Goal: Transaction & Acquisition: Subscribe to service/newsletter

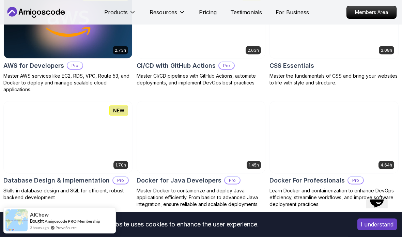
scroll to position [582, 0]
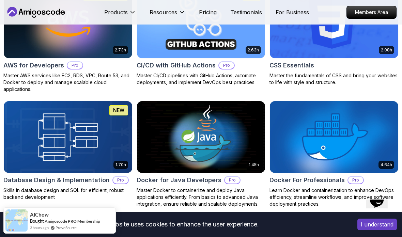
click at [277, 62] on div "Hi! How can we help? I have a question Tell me more" at bounding box center [165, 43] width 241 height 43
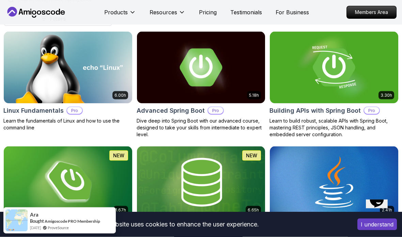
scroll to position [0, 0]
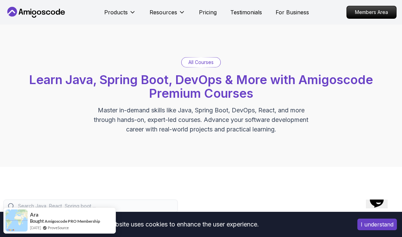
click at [177, 13] on button "Resources" at bounding box center [167, 15] width 36 height 14
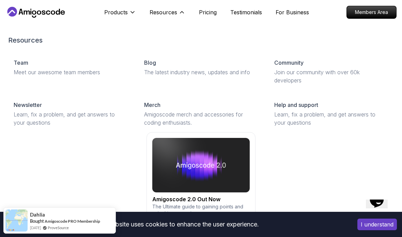
click at [109, 8] on p "Products" at bounding box center [115, 12] width 23 height 8
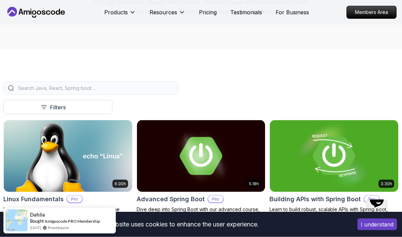
click at [39, 108] on button "Filters" at bounding box center [57, 107] width 109 height 14
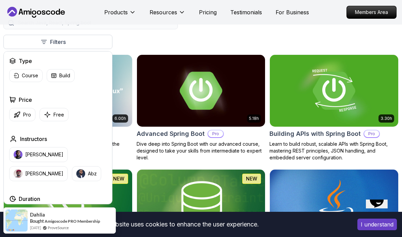
click at [23, 81] on button "Course" at bounding box center [25, 75] width 33 height 13
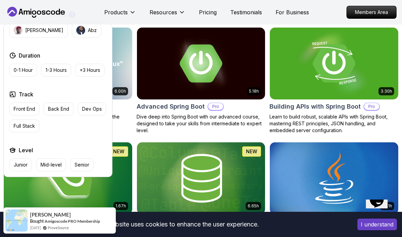
scroll to position [153, 0]
click at [20, 129] on p "Full Stack" at bounding box center [24, 126] width 21 height 7
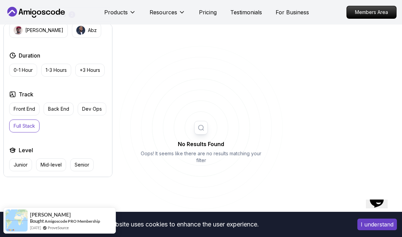
click at [16, 129] on button "Full Stack" at bounding box center [24, 125] width 30 height 13
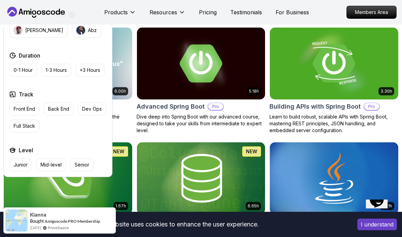
click at [17, 107] on p "Front End" at bounding box center [24, 109] width 21 height 7
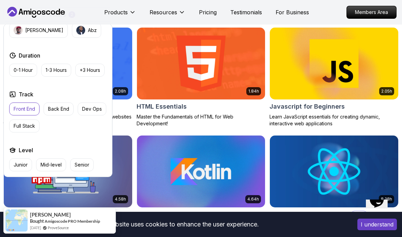
click at [56, 36] on div "Hi! How can we help?" at bounding box center [111, 19] width 350 height 34
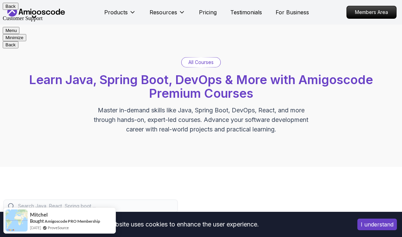
click at [13, 10] on button "Back" at bounding box center [11, 6] width 16 height 7
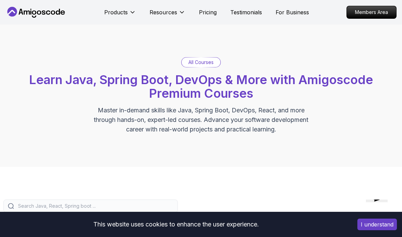
scroll to position [210, 0]
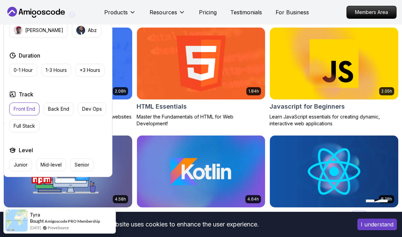
click at [26, 106] on p "Front End" at bounding box center [24, 109] width 21 height 7
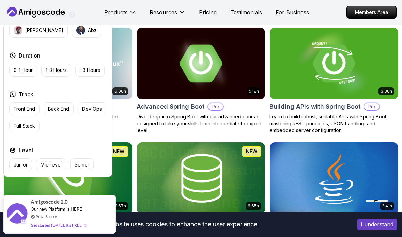
click at [57, 111] on p "Back End" at bounding box center [58, 109] width 21 height 7
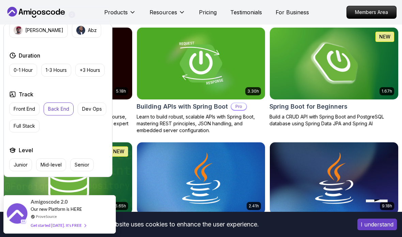
scroll to position [205, 0]
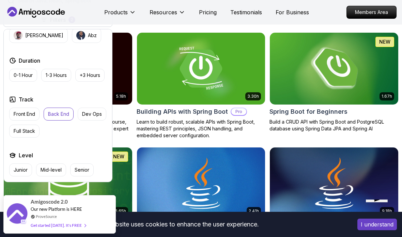
click at [137, 138] on p "Learn to build robust, scalable APIs with Spring Boot, mastering REST principle…" at bounding box center [201, 128] width 129 height 20
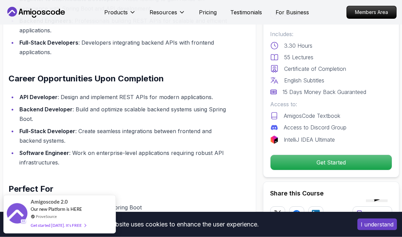
click at [377, 163] on p "Get Started" at bounding box center [330, 162] width 121 height 15
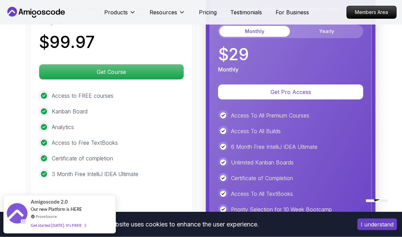
scroll to position [1715, 0]
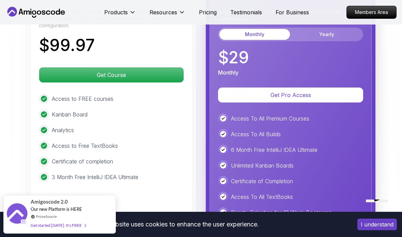
click at [349, 36] on button "Yearly" at bounding box center [326, 34] width 70 height 11
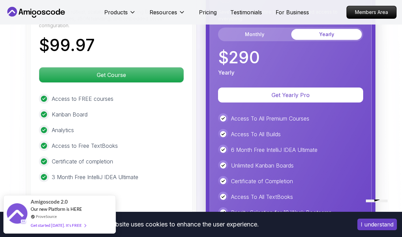
click at [266, 37] on button "Monthly" at bounding box center [254, 34] width 70 height 11
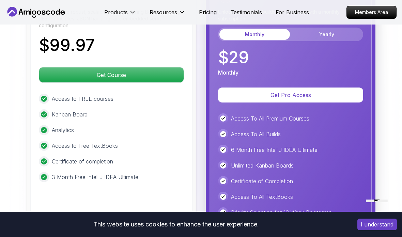
click at [312, 35] on button "Yearly" at bounding box center [326, 34] width 70 height 11
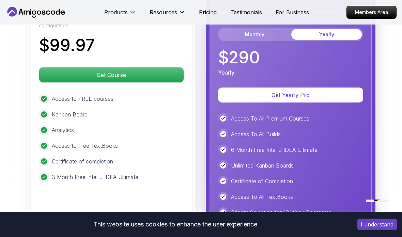
click at [273, 30] on button "Monthly" at bounding box center [254, 34] width 70 height 11
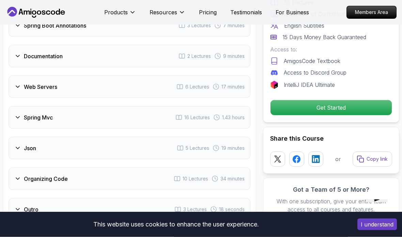
scroll to position [1306, 0]
